Goal: Task Accomplishment & Management: Complete application form

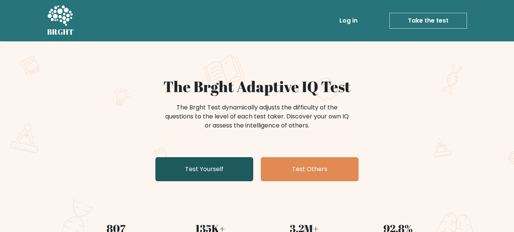
click at [182, 167] on link "Test Yourself" at bounding box center [204, 169] width 98 height 24
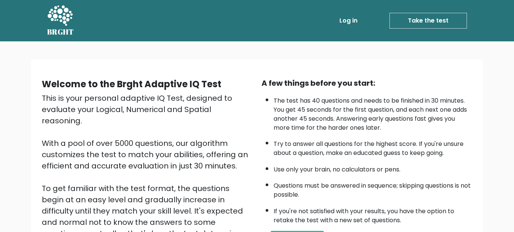
click at [249, 118] on div "This is your personal adaptive IQ Test, designed to evaluate your Logical, Nume…" at bounding box center [147, 183] width 211 height 181
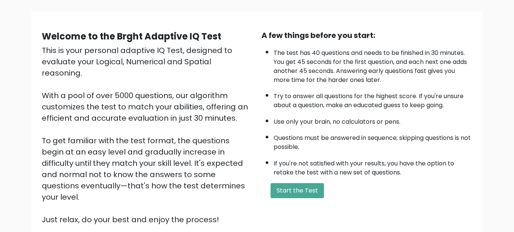
scroll to position [49, 0]
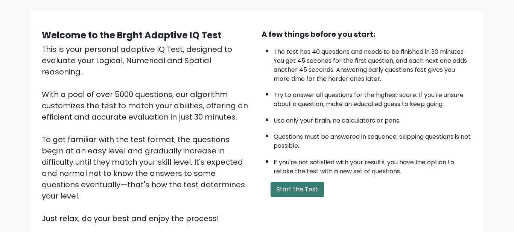
click at [308, 190] on button "Start the Test" at bounding box center [297, 189] width 53 height 15
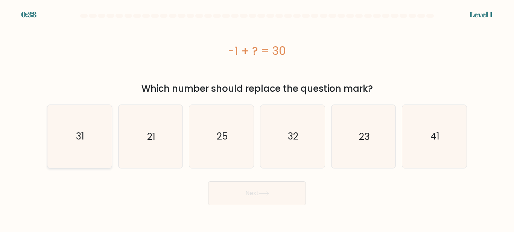
click at [88, 149] on icon "31" at bounding box center [79, 136] width 63 height 63
click at [257, 118] on input "a. 31" at bounding box center [257, 117] width 0 height 2
radio input "true"
click at [260, 194] on button "Next" at bounding box center [257, 193] width 98 height 24
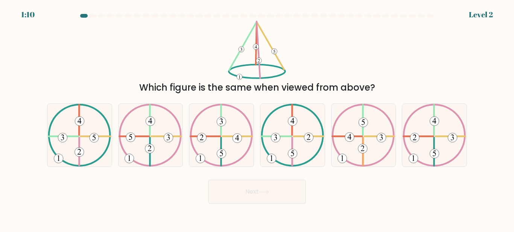
click at [440, 209] on body "1:10 Level 2" at bounding box center [257, 116] width 514 height 232
click at [299, 137] on icon at bounding box center [293, 135] width 64 height 63
click at [257, 118] on input "d." at bounding box center [257, 117] width 0 height 2
radio input "true"
click at [286, 193] on button "Next" at bounding box center [257, 192] width 98 height 24
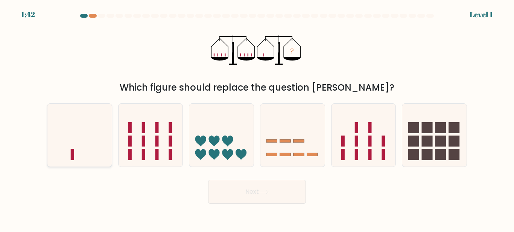
click at [88, 150] on icon at bounding box center [79, 135] width 64 height 53
click at [257, 118] on input "a." at bounding box center [257, 117] width 0 height 2
radio input "true"
click at [236, 195] on button "Next" at bounding box center [257, 192] width 98 height 24
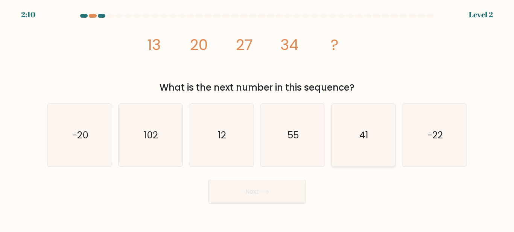
click at [373, 140] on icon "41" at bounding box center [363, 135] width 63 height 63
click at [257, 118] on input "e. 41" at bounding box center [257, 117] width 0 height 2
radio input "true"
click at [277, 196] on button "Next" at bounding box center [257, 192] width 98 height 24
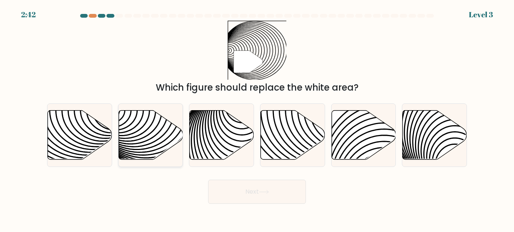
click at [140, 151] on icon at bounding box center [151, 135] width 64 height 49
click at [257, 118] on input "b." at bounding box center [257, 117] width 0 height 2
radio input "true"
click at [241, 190] on button "Next" at bounding box center [257, 192] width 98 height 24
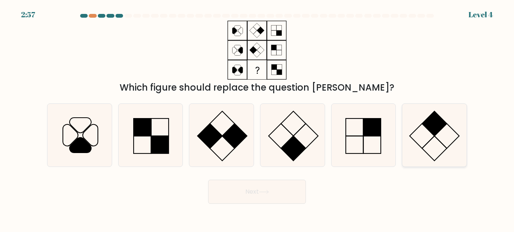
click at [434, 141] on icon at bounding box center [434, 135] width 63 height 63
click at [257, 118] on input "f." at bounding box center [257, 117] width 0 height 2
radio input "true"
click at [282, 193] on button "Next" at bounding box center [257, 192] width 98 height 24
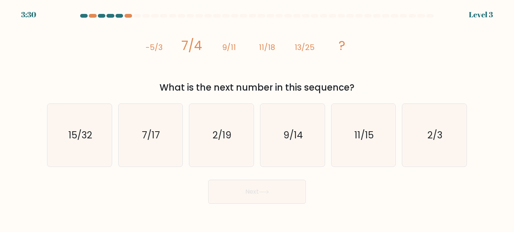
click at [387, 197] on div "Next" at bounding box center [257, 190] width 429 height 28
click at [78, 131] on text "15/32" at bounding box center [80, 135] width 24 height 13
click at [257, 118] on input "a. 15/32" at bounding box center [257, 117] width 0 height 2
radio input "true"
click at [264, 196] on button "Next" at bounding box center [257, 192] width 98 height 24
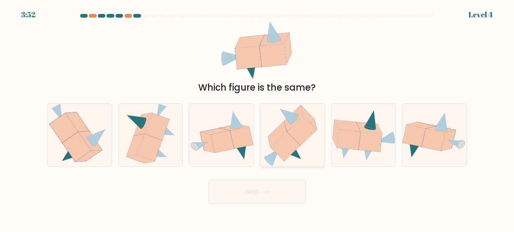
click at [298, 132] on icon at bounding box center [303, 130] width 30 height 29
click at [257, 118] on input "d." at bounding box center [257, 117] width 0 height 2
radio input "true"
click at [288, 190] on button "Next" at bounding box center [257, 192] width 98 height 24
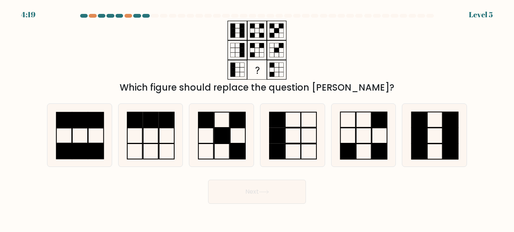
click at [365, 192] on div "Next" at bounding box center [257, 190] width 429 height 28
click at [234, 137] on icon at bounding box center [221, 135] width 63 height 63
click at [257, 118] on input "c." at bounding box center [257, 117] width 0 height 2
radio input "true"
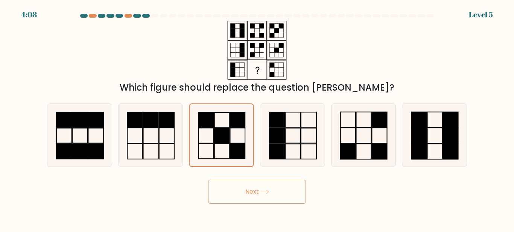
click at [263, 188] on button "Next" at bounding box center [257, 192] width 98 height 24
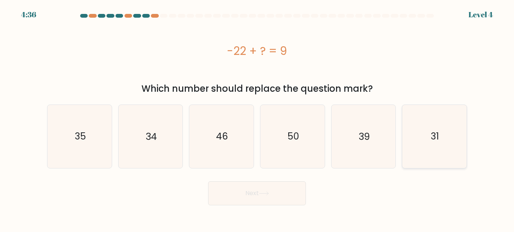
click at [437, 140] on text "31" at bounding box center [435, 136] width 8 height 13
click at [257, 118] on input "f. 31" at bounding box center [257, 117] width 0 height 2
radio input "true"
click at [279, 192] on button "Next" at bounding box center [257, 193] width 98 height 24
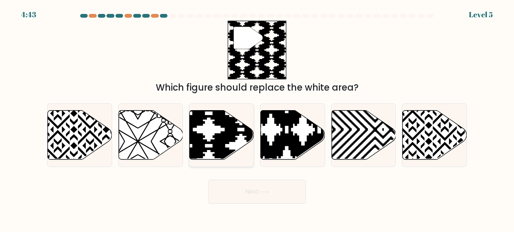
click at [212, 133] on icon at bounding box center [222, 135] width 64 height 49
click at [257, 118] on input "c." at bounding box center [257, 117] width 0 height 2
radio input "true"
click at [254, 189] on button "Next" at bounding box center [257, 192] width 98 height 24
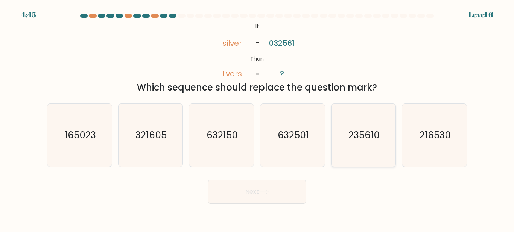
click at [365, 144] on icon "235610" at bounding box center [363, 135] width 63 height 63
click at [257, 118] on input "e. 235610" at bounding box center [257, 117] width 0 height 2
radio input "true"
click at [272, 191] on button "Next" at bounding box center [257, 192] width 98 height 24
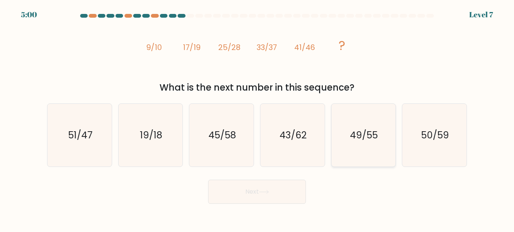
click at [359, 130] on text "49/55" at bounding box center [364, 135] width 28 height 13
click at [257, 118] on input "e. 49/55" at bounding box center [257, 117] width 0 height 2
radio input "true"
click at [273, 191] on button "Next" at bounding box center [257, 192] width 98 height 24
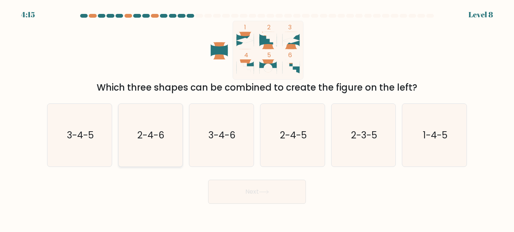
click at [158, 129] on text "2-4-6" at bounding box center [151, 135] width 27 height 13
click at [257, 118] on input "b. 2-4-6" at bounding box center [257, 117] width 0 height 2
radio input "true"
click at [254, 192] on button "Next" at bounding box center [257, 192] width 98 height 24
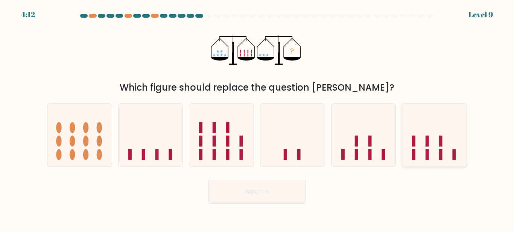
click at [428, 146] on rect at bounding box center [427, 141] width 3 height 11
click at [257, 118] on input "f." at bounding box center [257, 117] width 0 height 2
radio input "true"
click at [282, 193] on button "Next" at bounding box center [257, 192] width 98 height 24
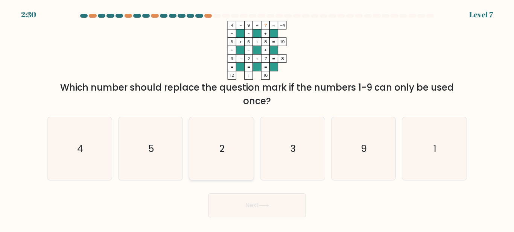
click at [229, 153] on icon "2" at bounding box center [221, 148] width 63 height 63
click at [257, 118] on input "c. 2" at bounding box center [257, 117] width 0 height 2
radio input "true"
click at [284, 207] on button "Next" at bounding box center [257, 205] width 98 height 24
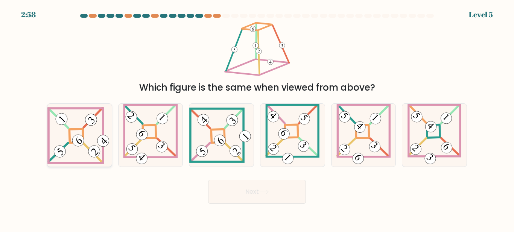
click at [67, 136] on icon at bounding box center [79, 135] width 64 height 57
click at [257, 118] on input "a." at bounding box center [257, 117] width 0 height 2
radio input "true"
click at [272, 191] on button "Next" at bounding box center [257, 192] width 98 height 24
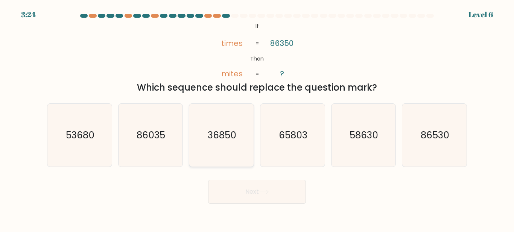
click at [230, 125] on icon "36850" at bounding box center [221, 135] width 63 height 63
click at [257, 118] on input "c. 36850" at bounding box center [257, 117] width 0 height 2
radio input "true"
click at [282, 194] on button "Next" at bounding box center [257, 192] width 98 height 24
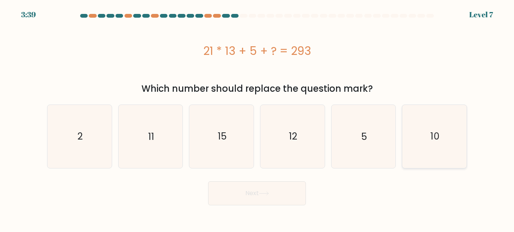
click at [416, 145] on icon "10" at bounding box center [434, 136] width 63 height 63
click at [257, 118] on input "f. 10" at bounding box center [257, 117] width 0 height 2
radio input "true"
click at [284, 199] on button "Next" at bounding box center [257, 193] width 98 height 24
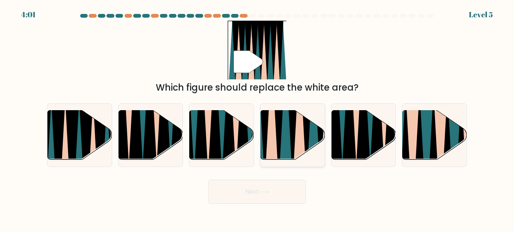
click at [296, 153] on icon at bounding box center [299, 110] width 14 height 128
click at [257, 118] on input "d." at bounding box center [257, 117] width 0 height 2
radio input "true"
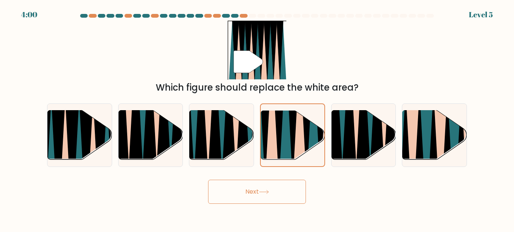
click at [299, 187] on button "Next" at bounding box center [257, 192] width 98 height 24
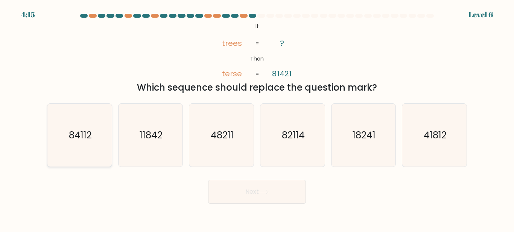
click at [80, 131] on text "84112" at bounding box center [80, 135] width 23 height 13
click at [257, 118] on input "a. 84112" at bounding box center [257, 117] width 0 height 2
radio input "true"
click at [242, 188] on button "Next" at bounding box center [257, 192] width 98 height 24
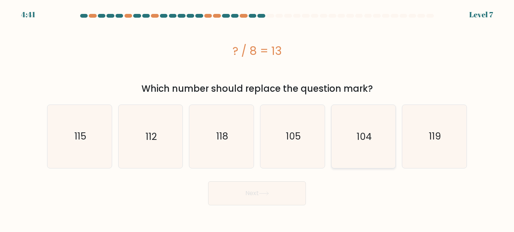
click at [364, 149] on icon "104" at bounding box center [363, 136] width 63 height 63
click at [257, 118] on input "e. 104" at bounding box center [257, 117] width 0 height 2
radio input "true"
click at [288, 194] on button "Next" at bounding box center [257, 193] width 98 height 24
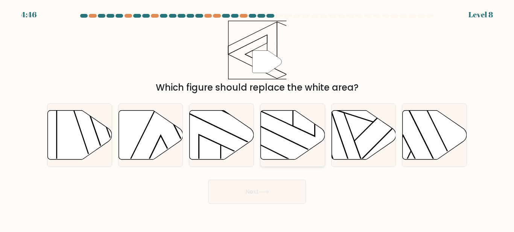
click at [286, 142] on icon at bounding box center [293, 135] width 64 height 49
click at [257, 118] on input "d." at bounding box center [257, 117] width 0 height 2
radio input "true"
click at [287, 185] on button "Next" at bounding box center [257, 192] width 98 height 24
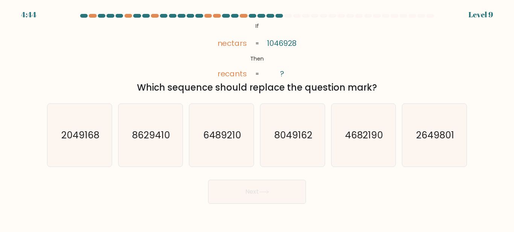
click at [287, 185] on button "Next" at bounding box center [257, 192] width 98 height 24
click at [92, 132] on text "2049168" at bounding box center [80, 135] width 38 height 13
click at [257, 118] on input "a. 2049168" at bounding box center [257, 117] width 0 height 2
radio input "true"
click at [263, 187] on button "Next" at bounding box center [257, 192] width 98 height 24
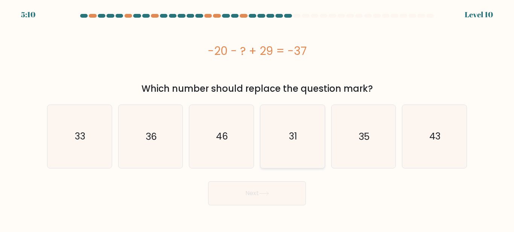
click at [293, 141] on text "31" at bounding box center [293, 136] width 8 height 13
click at [257, 118] on input "d. 31" at bounding box center [257, 117] width 0 height 2
radio input "true"
click at [278, 197] on button "Next" at bounding box center [257, 193] width 98 height 24
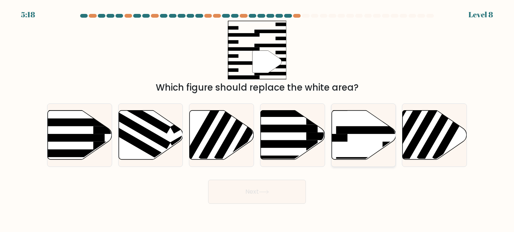
click at [344, 151] on icon at bounding box center [364, 135] width 64 height 49
click at [257, 118] on input "e." at bounding box center [257, 117] width 0 height 2
radio input "true"
click at [291, 193] on button "Next" at bounding box center [257, 192] width 98 height 24
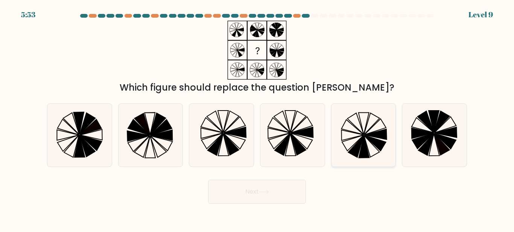
click at [367, 136] on icon at bounding box center [375, 144] width 22 height 16
click at [257, 118] on input "e." at bounding box center [257, 117] width 0 height 2
radio input "true"
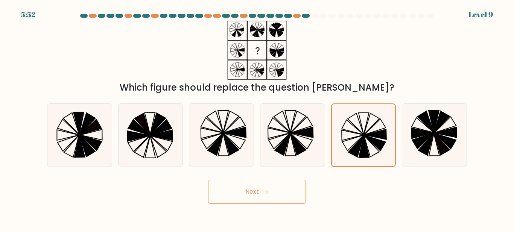
click at [277, 193] on button "Next" at bounding box center [257, 192] width 98 height 24
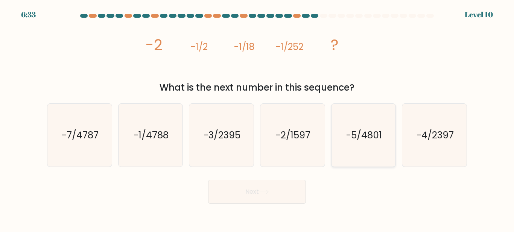
click at [356, 141] on text "-5/4801" at bounding box center [364, 135] width 36 height 13
click at [257, 118] on input "e. -5/4801" at bounding box center [257, 117] width 0 height 2
radio input "true"
click at [298, 186] on button "Next" at bounding box center [257, 192] width 98 height 24
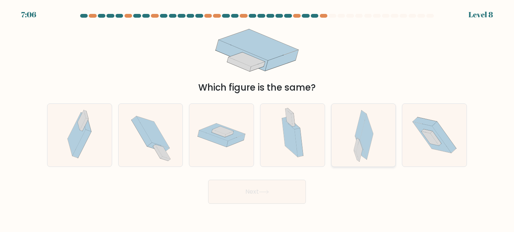
click at [365, 130] on icon at bounding box center [366, 137] width 13 height 46
click at [257, 118] on input "e." at bounding box center [257, 117] width 0 height 2
radio input "true"
click at [289, 189] on button "Next" at bounding box center [257, 192] width 98 height 24
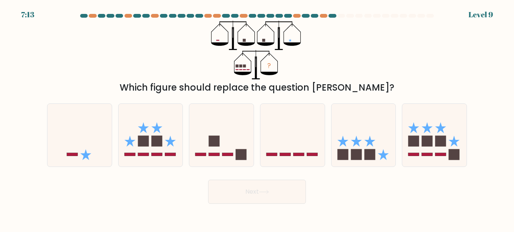
click at [315, 200] on div "Next" at bounding box center [257, 190] width 429 height 28
click at [360, 144] on icon at bounding box center [364, 135] width 64 height 53
click at [257, 118] on input "e." at bounding box center [257, 117] width 0 height 2
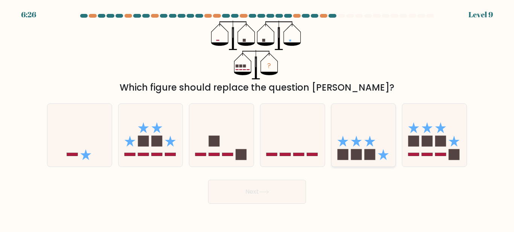
radio input "true"
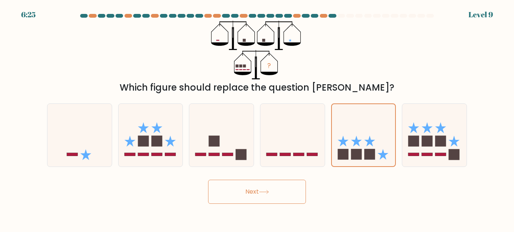
click at [286, 194] on button "Next" at bounding box center [257, 192] width 98 height 24
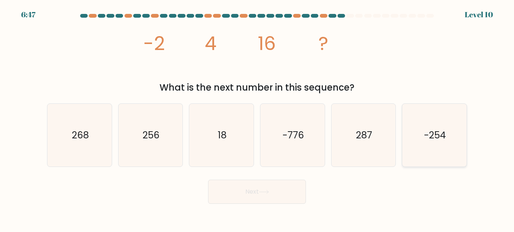
click at [441, 132] on text "-254" at bounding box center [435, 135] width 22 height 13
click at [257, 118] on input "f. -254" at bounding box center [257, 117] width 0 height 2
radio input "true"
click at [286, 191] on button "Next" at bounding box center [257, 192] width 98 height 24
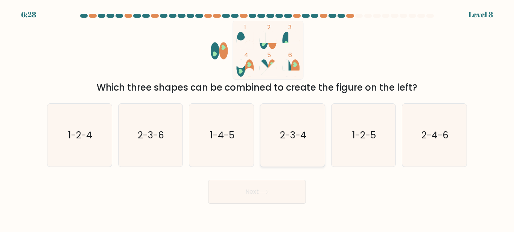
click at [292, 137] on text "2-3-4" at bounding box center [293, 135] width 26 height 13
click at [257, 118] on input "d. 2-3-4" at bounding box center [257, 117] width 0 height 2
radio input "true"
click at [289, 187] on button "Next" at bounding box center [257, 192] width 98 height 24
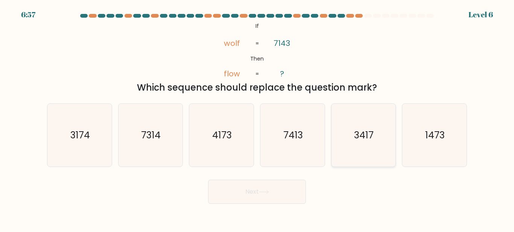
click at [362, 142] on text "3417" at bounding box center [365, 135] width 20 height 13
click at [257, 118] on input "e. 3417" at bounding box center [257, 117] width 0 height 2
radio input "true"
click at [272, 189] on button "Next" at bounding box center [257, 192] width 98 height 24
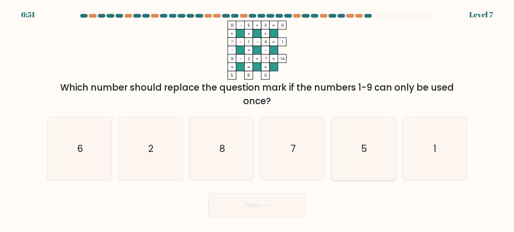
click at [369, 150] on icon "5" at bounding box center [363, 148] width 63 height 63
click at [257, 118] on input "e. 5" at bounding box center [257, 117] width 0 height 2
radio input "true"
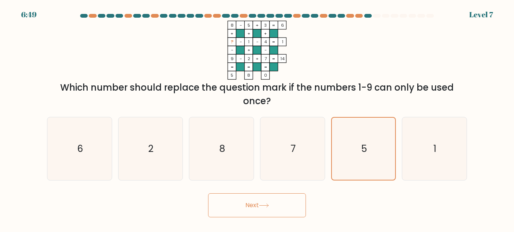
click at [279, 200] on button "Next" at bounding box center [257, 205] width 98 height 24
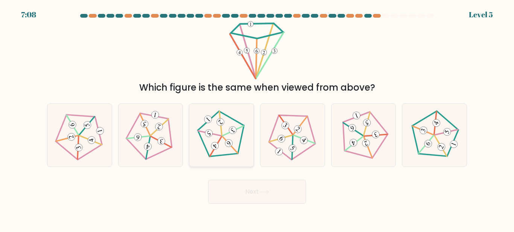
click at [225, 143] on icon at bounding box center [222, 135] width 50 height 50
click at [257, 118] on input "c." at bounding box center [257, 117] width 0 height 2
radio input "true"
click at [268, 187] on button "Next" at bounding box center [257, 192] width 98 height 24
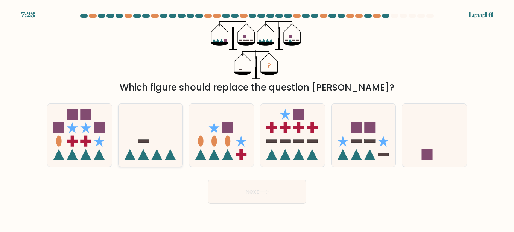
click at [159, 144] on icon at bounding box center [151, 135] width 64 height 53
click at [257, 118] on input "b." at bounding box center [257, 117] width 0 height 2
radio input "true"
click at [258, 194] on button "Next" at bounding box center [257, 192] width 98 height 24
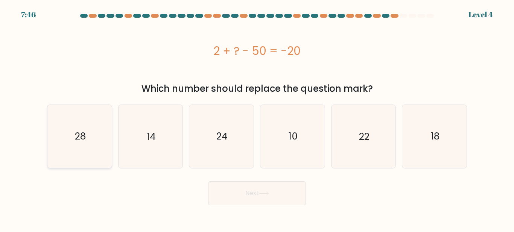
click at [94, 135] on icon "28" at bounding box center [79, 136] width 63 height 63
click at [257, 118] on input "a. 28" at bounding box center [257, 117] width 0 height 2
radio input "true"
click at [261, 195] on icon at bounding box center [264, 194] width 10 height 4
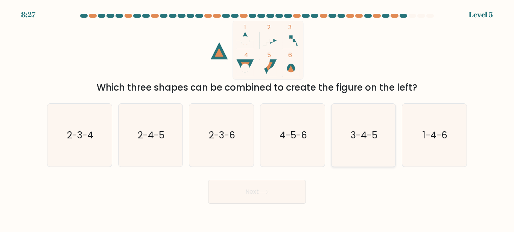
click at [376, 140] on text "3-4-5" at bounding box center [364, 135] width 27 height 13
click at [257, 118] on input "e. 3-4-5" at bounding box center [257, 117] width 0 height 2
radio input "true"
click at [297, 195] on button "Next" at bounding box center [257, 192] width 98 height 24
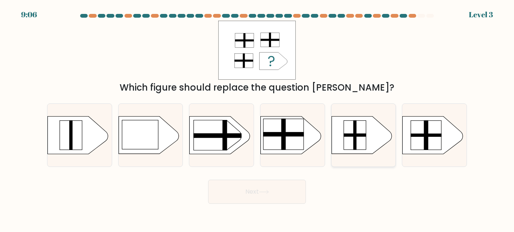
click at [359, 133] on rect at bounding box center [355, 135] width 22 height 29
click at [257, 118] on input "e." at bounding box center [257, 117] width 0 height 2
radio input "true"
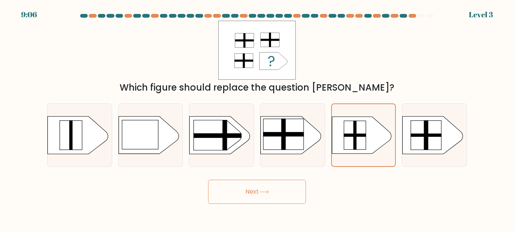
click at [276, 184] on button "Next" at bounding box center [257, 192] width 98 height 24
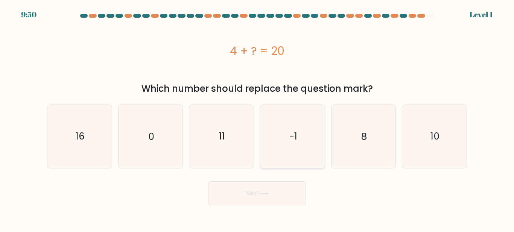
click at [310, 140] on icon "-1" at bounding box center [292, 136] width 63 height 63
click at [257, 118] on input "d. -1" at bounding box center [257, 117] width 0 height 2
radio input "true"
click at [297, 202] on button "Next" at bounding box center [257, 193] width 98 height 24
click at [273, 188] on button "Next" at bounding box center [257, 193] width 98 height 24
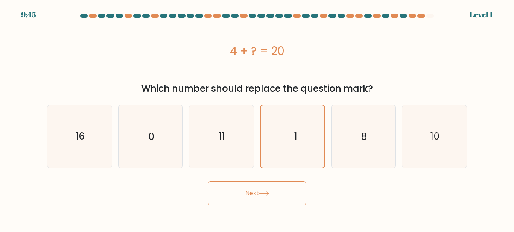
click at [273, 188] on button "Next" at bounding box center [257, 193] width 98 height 24
click at [272, 188] on button "Next" at bounding box center [257, 193] width 98 height 24
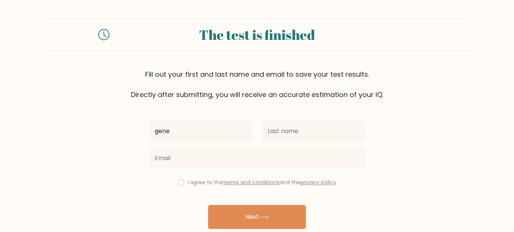
type input "gene"
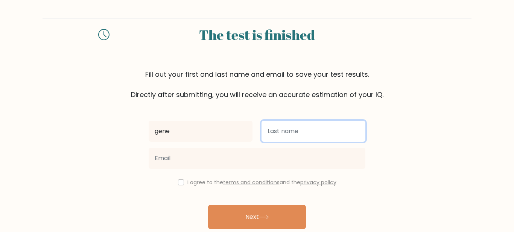
click at [296, 136] on input "text" at bounding box center [314, 131] width 104 height 21
type input "smith"
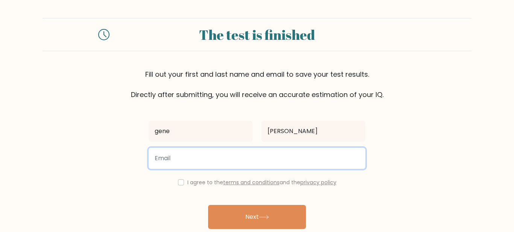
click at [259, 155] on input "email" at bounding box center [257, 158] width 217 height 21
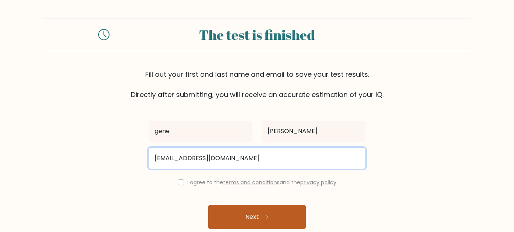
type input "gene_smith19@aol.com"
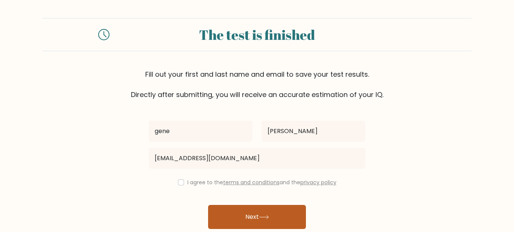
click at [276, 212] on button "Next" at bounding box center [257, 217] width 98 height 24
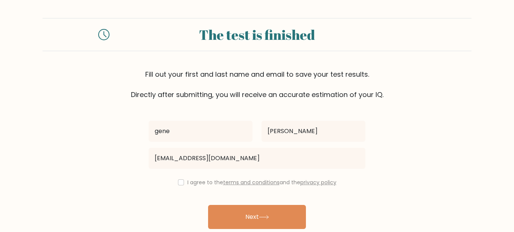
click at [177, 186] on div "I agree to the terms and conditions and the privacy policy" at bounding box center [257, 182] width 226 height 9
click at [179, 184] on input "checkbox" at bounding box center [181, 183] width 6 height 6
checkbox input "true"
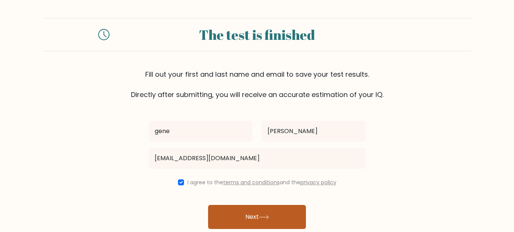
click at [239, 214] on button "Next" at bounding box center [257, 217] width 98 height 24
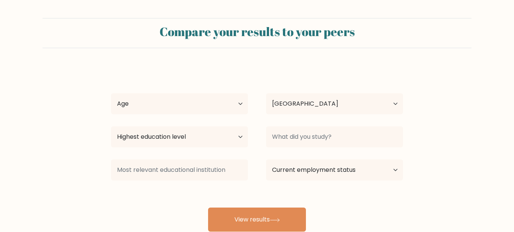
select select "US"
click at [152, 107] on select "Age Under 18 years old 18-24 years old 25-34 years old 35-44 years old 45-54 ye…" at bounding box center [179, 103] width 137 height 21
select select "65_plus"
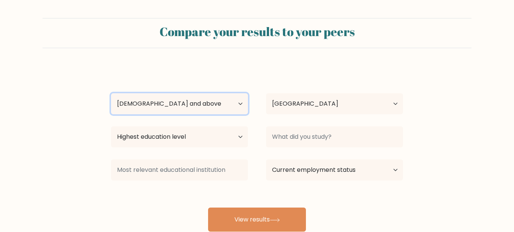
click at [111, 93] on select "Age Under 18 years old 18-24 years old 25-34 years old 35-44 years old 45-54 ye…" at bounding box center [179, 103] width 137 height 21
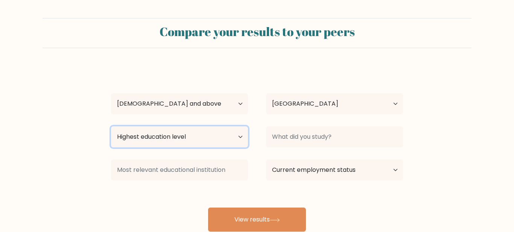
click at [239, 139] on select "Highest education level No schooling Primary Lower Secondary Upper Secondary Oc…" at bounding box center [179, 136] width 137 height 21
select select "bachelors_degree"
click at [111, 126] on select "Highest education level No schooling Primary Lower Secondary Upper Secondary Oc…" at bounding box center [179, 136] width 137 height 21
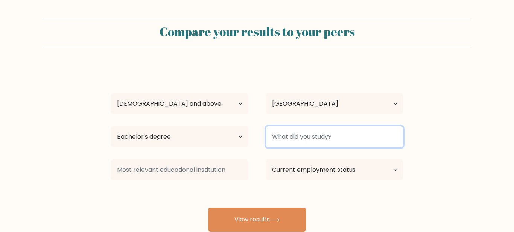
click at [323, 137] on input at bounding box center [334, 136] width 137 height 21
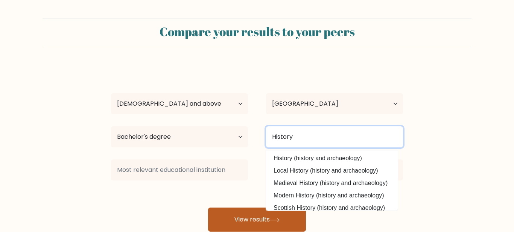
type input "History"
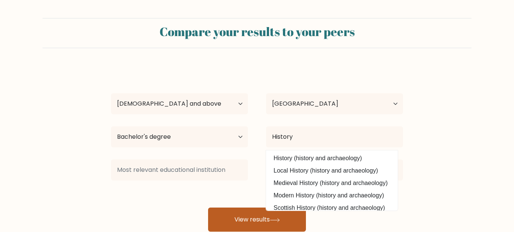
click at [301, 222] on button "View results" at bounding box center [257, 220] width 98 height 24
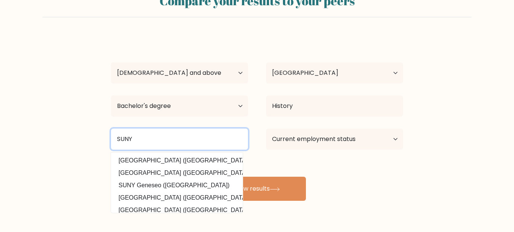
scroll to position [26, 0]
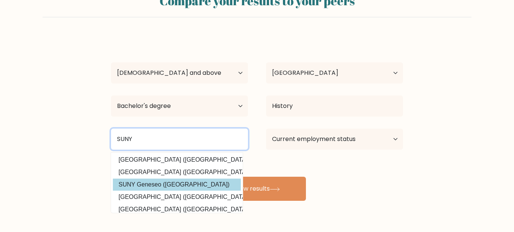
type input "SUNY"
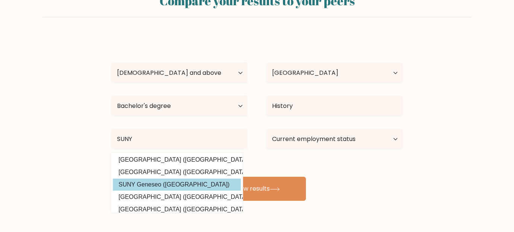
click at [224, 181] on div "gene smith Age Under 18 years old 18-24 years old 25-34 years old 35-44 years o…" at bounding box center [257, 118] width 301 height 166
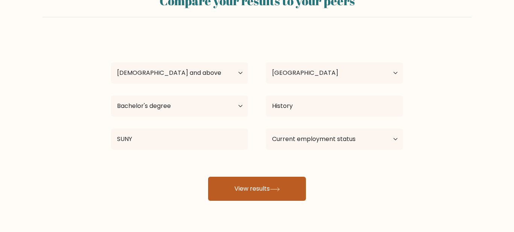
click at [266, 187] on button "View results" at bounding box center [257, 189] width 98 height 24
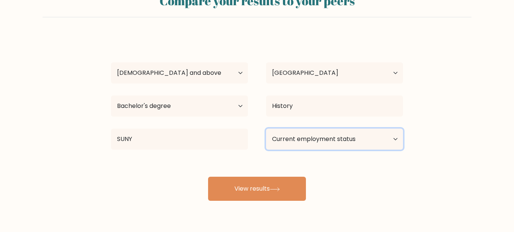
click at [393, 139] on select "Current employment status Employed Student Retired Other / prefer not to answer" at bounding box center [334, 139] width 137 height 21
select select "retired"
click at [266, 129] on select "Current employment status Employed Student Retired Other / prefer not to answer" at bounding box center [334, 139] width 137 height 21
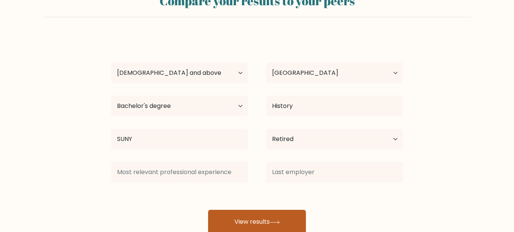
click at [265, 226] on button "View results" at bounding box center [257, 222] width 98 height 24
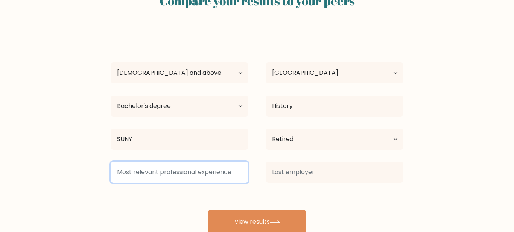
click at [190, 175] on input at bounding box center [179, 172] width 137 height 21
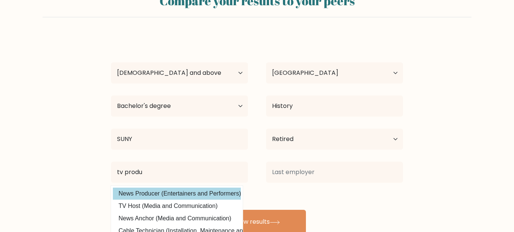
click at [186, 195] on option "News Producer (Entertainers and Performers)" at bounding box center [177, 194] width 128 height 12
type input "News Producer"
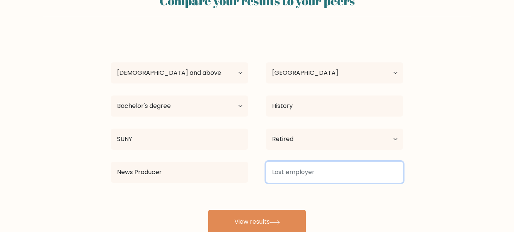
click at [288, 174] on input at bounding box center [334, 172] width 137 height 21
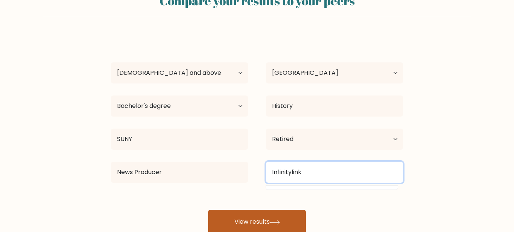
type input "Infinitylink"
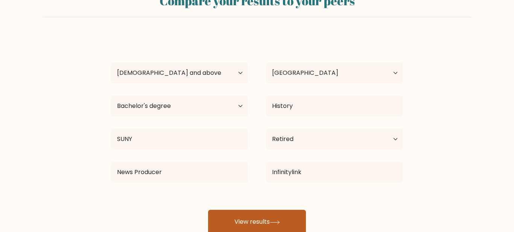
click at [279, 222] on icon at bounding box center [274, 222] width 9 height 3
